Goal: Transaction & Acquisition: Purchase product/service

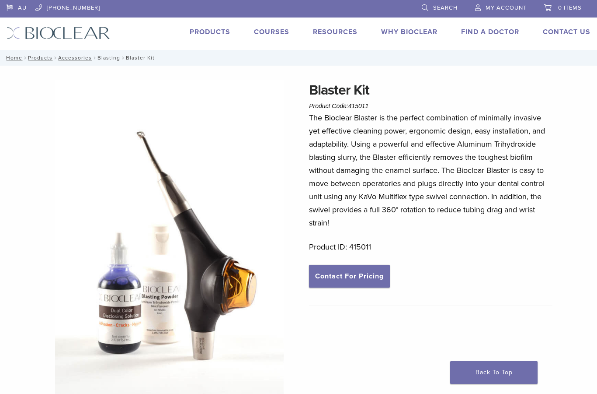
click at [112, 56] on link "Blasting" at bounding box center [109, 58] width 23 height 6
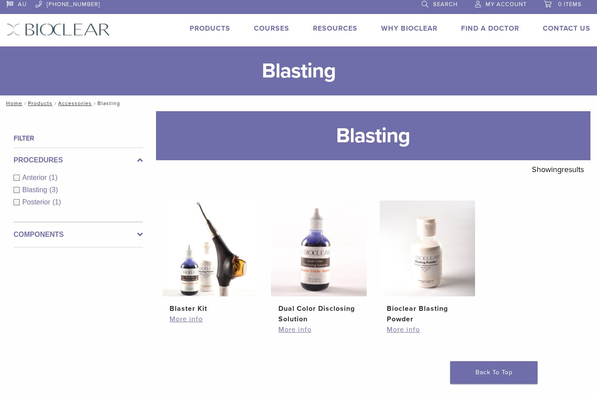
scroll to position [3, 0]
click at [84, 103] on link "Accessories" at bounding box center [75, 104] width 34 height 6
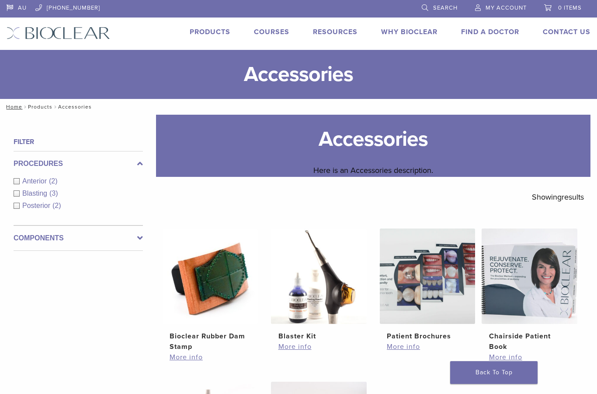
click at [38, 104] on link "Products" at bounding box center [40, 107] width 24 height 6
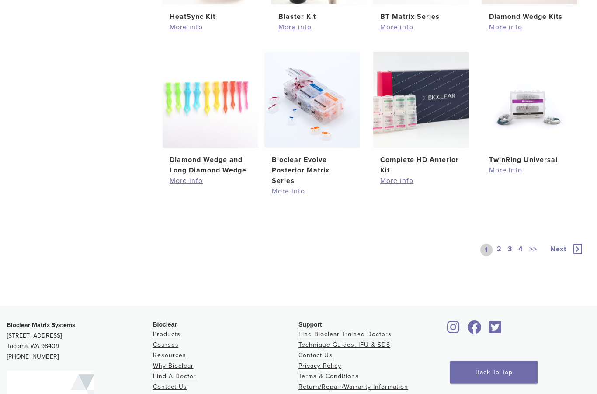
scroll to position [595, 0]
click at [495, 256] on div "1 2 3 4 >>" at bounding box center [511, 250] width 61 height 12
click at [494, 256] on div "1 2 3 4 >>" at bounding box center [511, 250] width 61 height 12
click at [500, 256] on link "2" at bounding box center [499, 250] width 8 height 12
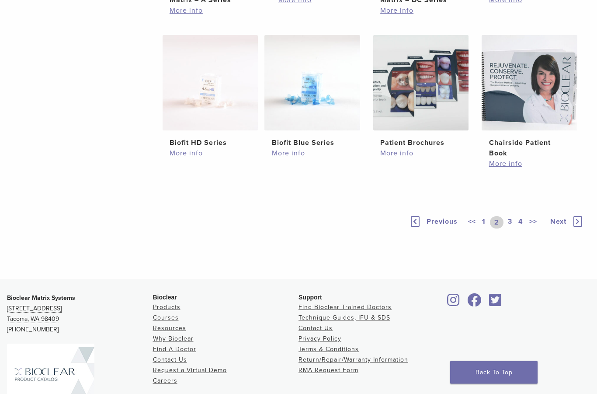
scroll to position [527, 0]
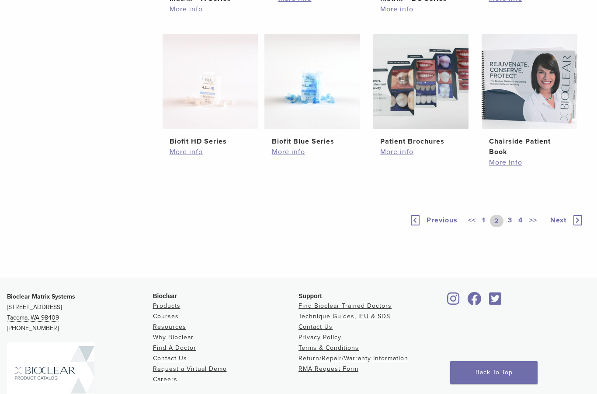
click at [554, 224] on span "Next" at bounding box center [559, 220] width 16 height 9
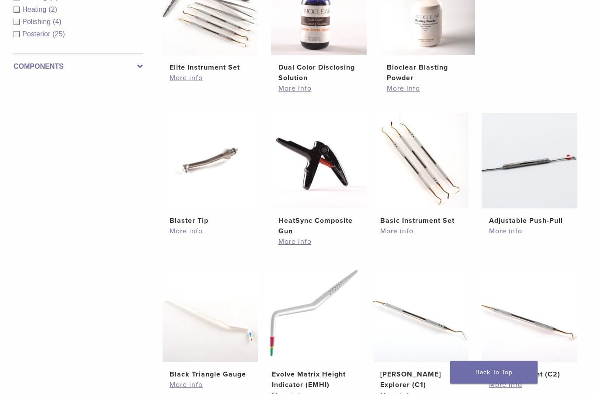
scroll to position [391, 0]
click at [182, 180] on img at bounding box center [211, 161] width 96 height 96
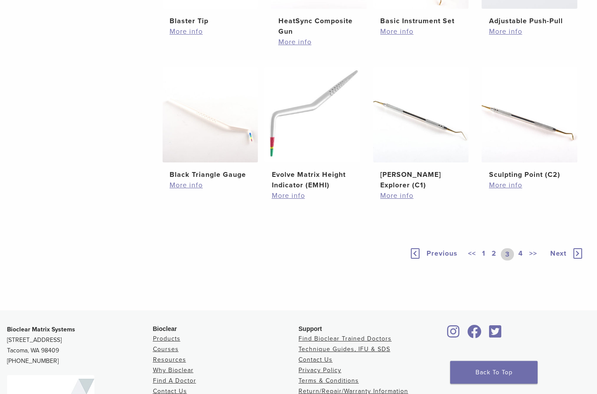
scroll to position [590, 0]
click at [556, 258] on span "Next" at bounding box center [559, 253] width 16 height 9
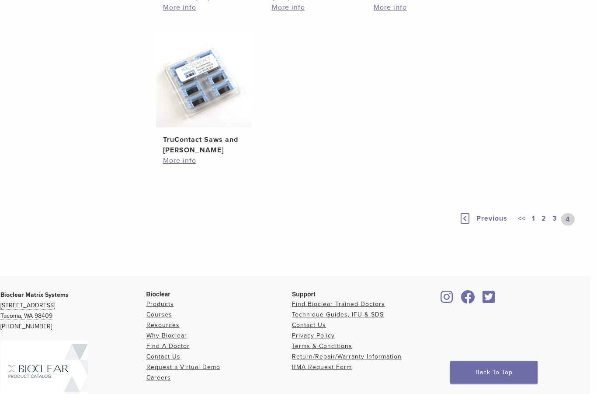
scroll to position [530, 7]
click at [550, 225] on div "<< 1 2 3 4" at bounding box center [546, 219] width 61 height 12
click at [555, 225] on link "3" at bounding box center [555, 219] width 8 height 12
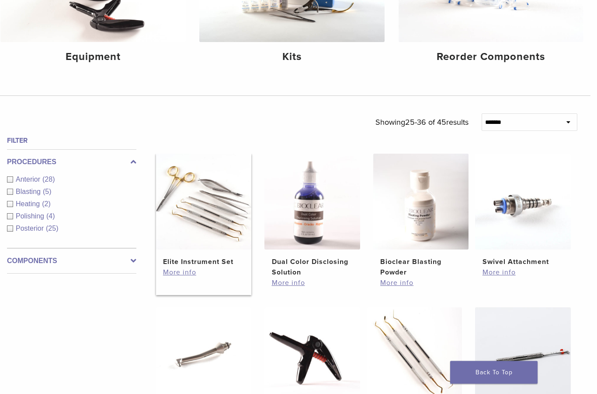
scroll to position [197, 7]
click at [203, 267] on h2 "Elite Instrument Set" at bounding box center [203, 261] width 81 height 10
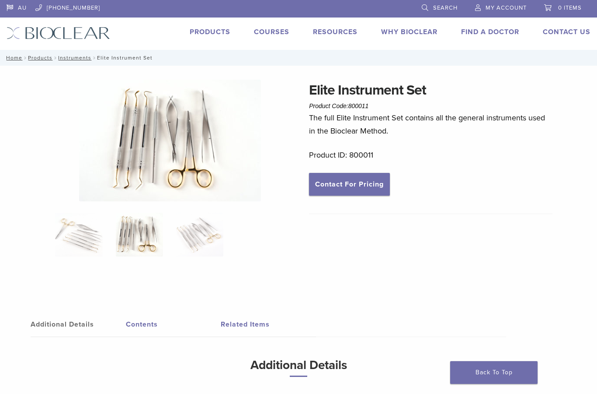
click at [76, 257] on ol at bounding box center [170, 240] width 242 height 55
